Goal: Task Accomplishment & Management: Manage account settings

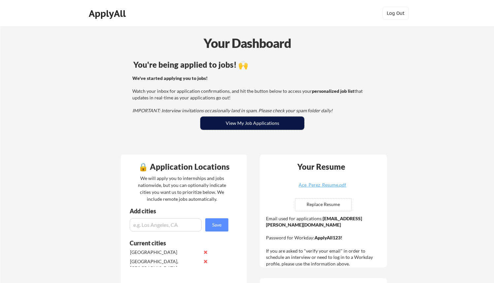
click at [218, 117] on button "View My Job Applications" at bounding box center [252, 122] width 104 height 13
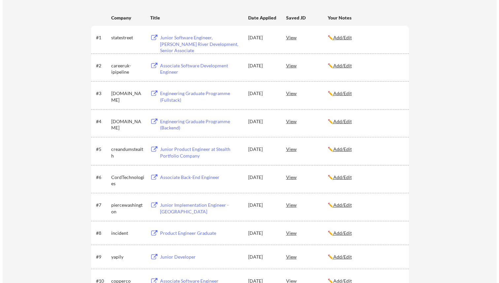
scroll to position [78, 0]
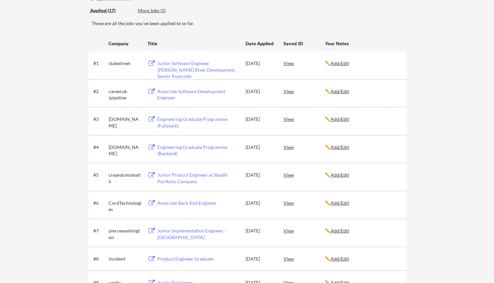
click at [285, 63] on div "View" at bounding box center [304, 63] width 42 height 12
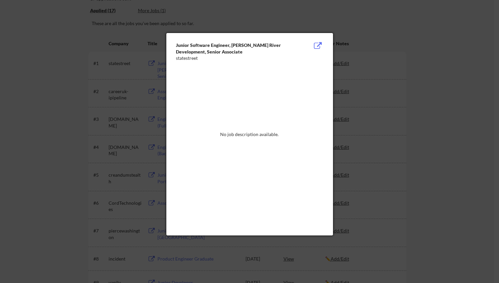
click at [311, 19] on div at bounding box center [249, 141] width 499 height 283
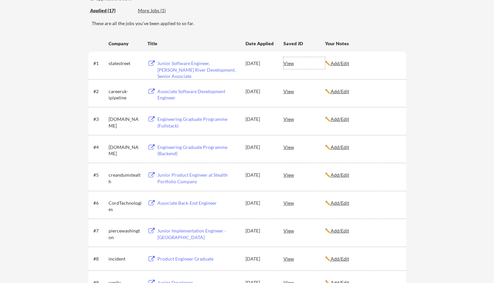
click at [291, 63] on div "View" at bounding box center [304, 63] width 42 height 12
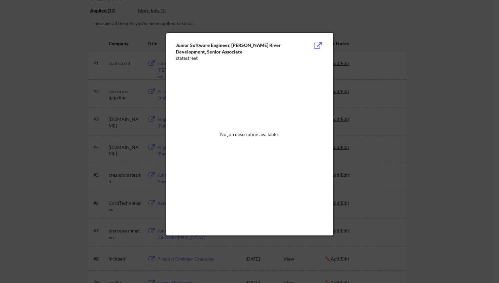
click at [317, 47] on button at bounding box center [318, 46] width 10 height 8
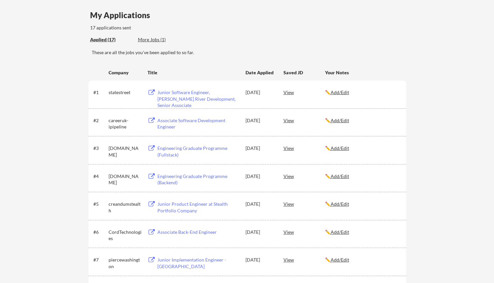
scroll to position [47, 0]
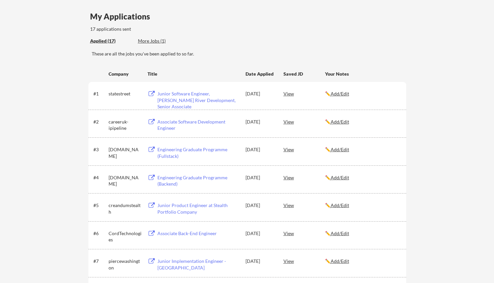
click at [164, 94] on div "Junior Software Engineer, [PERSON_NAME] River Development, Senior Associate" at bounding box center [198, 99] width 82 height 19
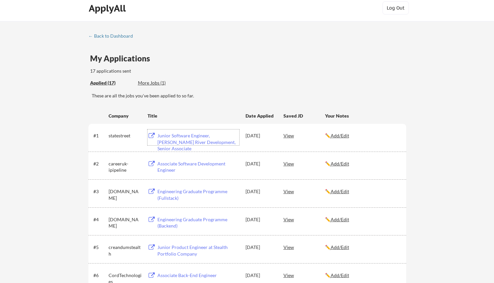
scroll to position [0, 0]
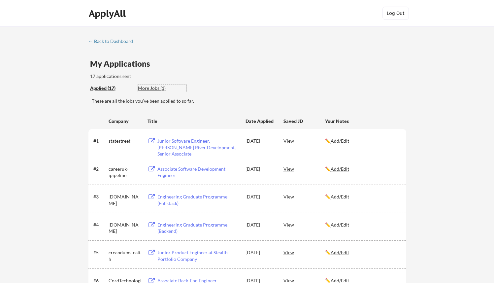
click at [149, 86] on div "More Jobs (1)" at bounding box center [162, 88] width 49 height 7
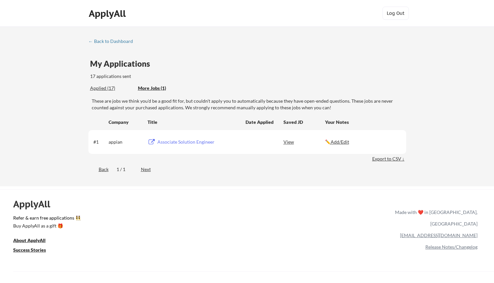
click at [209, 142] on div "Associate Solution Engineer" at bounding box center [198, 142] width 82 height 7
